Goal: Find specific page/section: Find specific page/section

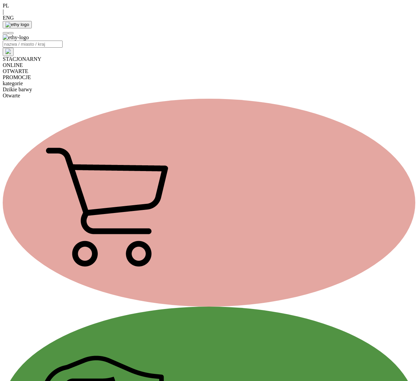
click at [191, 80] on div "kategorie" at bounding box center [209, 83] width 412 height 6
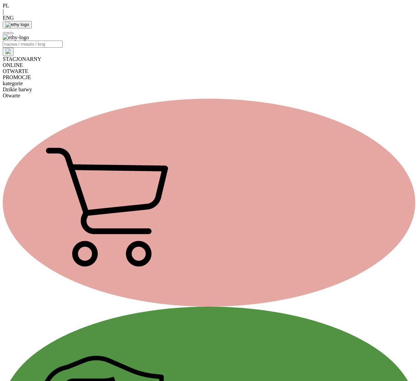
click at [186, 80] on div "kategorie" at bounding box center [209, 83] width 412 height 6
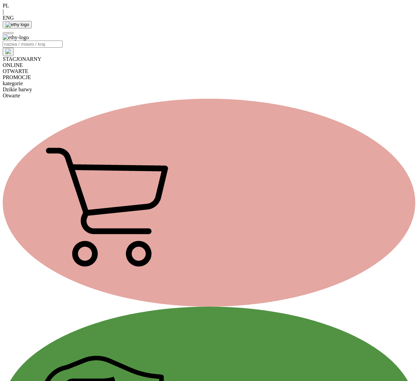
click at [196, 80] on div "kategorie" at bounding box center [209, 83] width 412 height 6
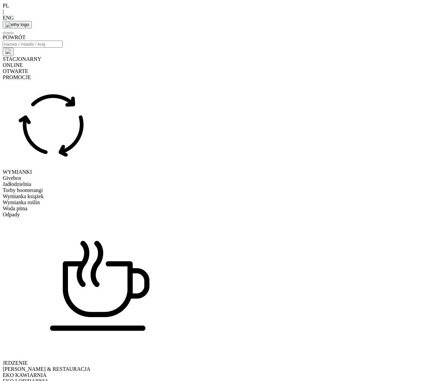
drag, startPoint x: 346, startPoint y: 158, endPoint x: 375, endPoint y: 166, distance: 30.4
click at [373, 28] on div at bounding box center [211, 28] width 417 height 0
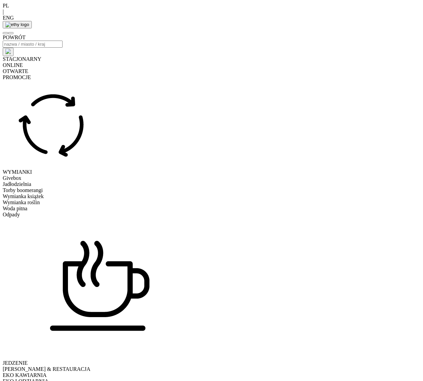
drag, startPoint x: 326, startPoint y: 231, endPoint x: 295, endPoint y: 253, distance: 38.1
click at [295, 28] on div "2" at bounding box center [211, 28] width 417 height 0
drag, startPoint x: 293, startPoint y: 249, endPoint x: 299, endPoint y: 245, distance: 7.0
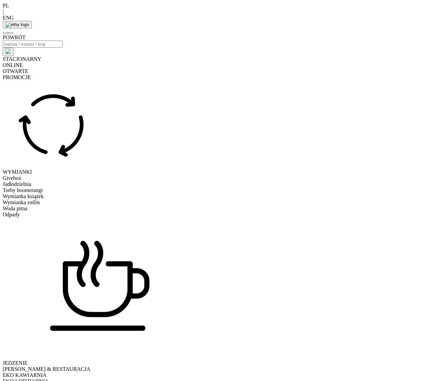
click at [299, 28] on div "2 2 2" at bounding box center [211, 28] width 417 height 0
drag, startPoint x: 287, startPoint y: 267, endPoint x: 296, endPoint y: 251, distance: 18.9
click at [296, 28] on div "2" at bounding box center [211, 28] width 417 height 0
drag, startPoint x: 301, startPoint y: 259, endPoint x: 287, endPoint y: 267, distance: 16.0
click at [287, 28] on div "2" at bounding box center [211, 28] width 417 height 0
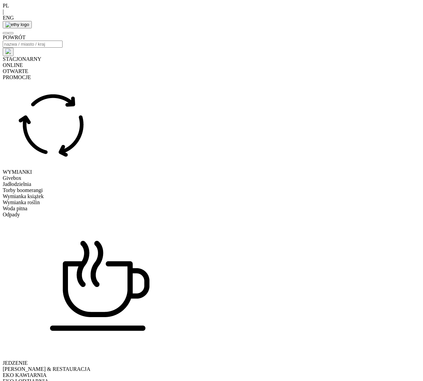
drag, startPoint x: 330, startPoint y: 242, endPoint x: 298, endPoint y: 248, distance: 32.0
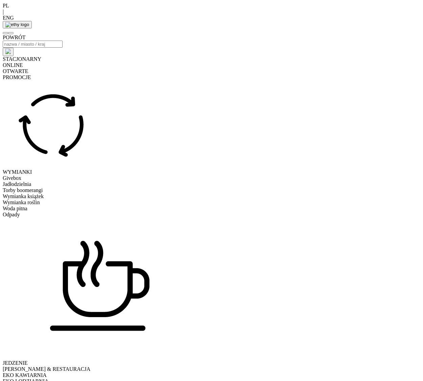
click at [302, 28] on div at bounding box center [211, 28] width 417 height 0
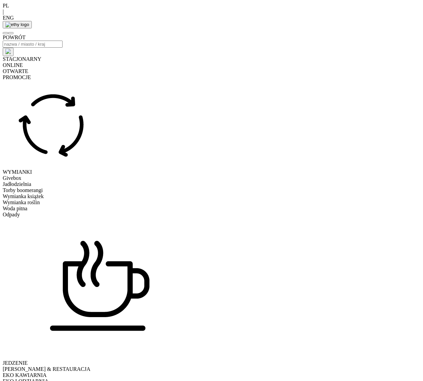
drag, startPoint x: 143, startPoint y: 322, endPoint x: 144, endPoint y: 332, distance: 9.9
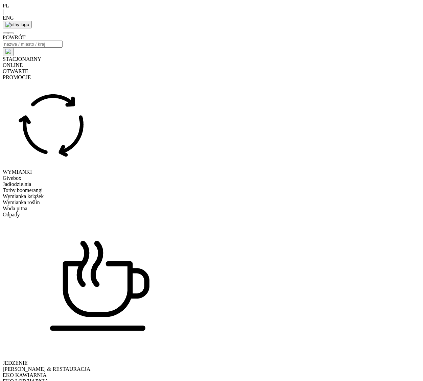
click at [106, 218] on div "JEDZENIE EKO KNAJPA & RESTAURACJA EKO KAWIARNIA EKO LODZIARNIA EKO CATERING" at bounding box center [211, 304] width 417 height 173
